Goal: Check status: Check status

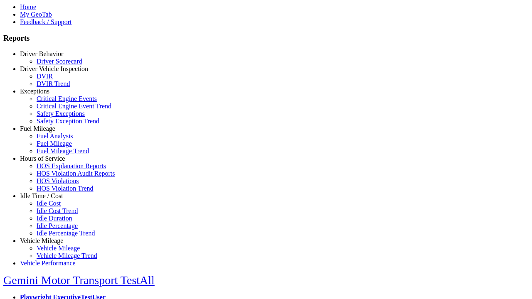
click at [48, 132] on link "Fuel Mileage" at bounding box center [37, 128] width 35 height 7
click at [54, 155] on link "Fuel Mileage Trend" at bounding box center [63, 151] width 52 height 7
select select
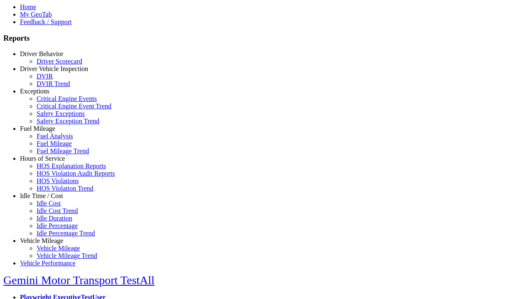
select select
